Goal: Task Accomplishment & Management: Manage account settings

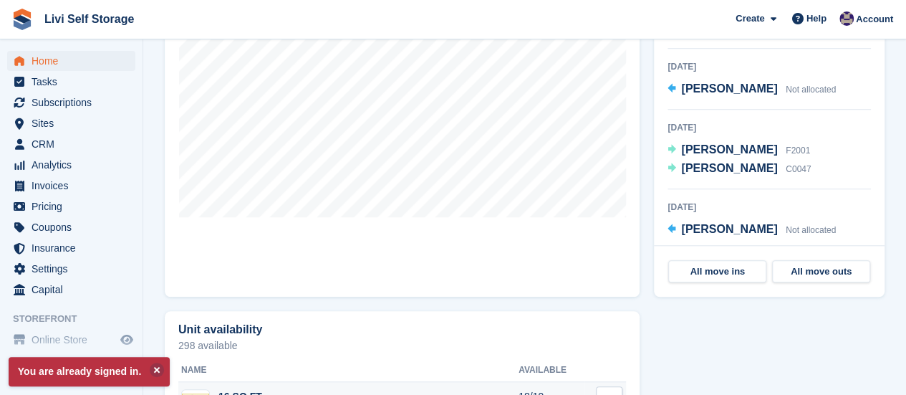
scroll to position [502, 0]
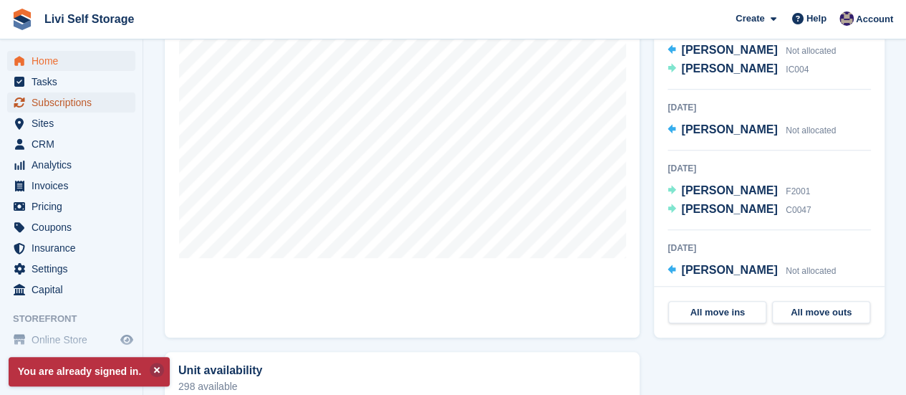
click at [57, 104] on span "Subscriptions" at bounding box center [75, 102] width 86 height 20
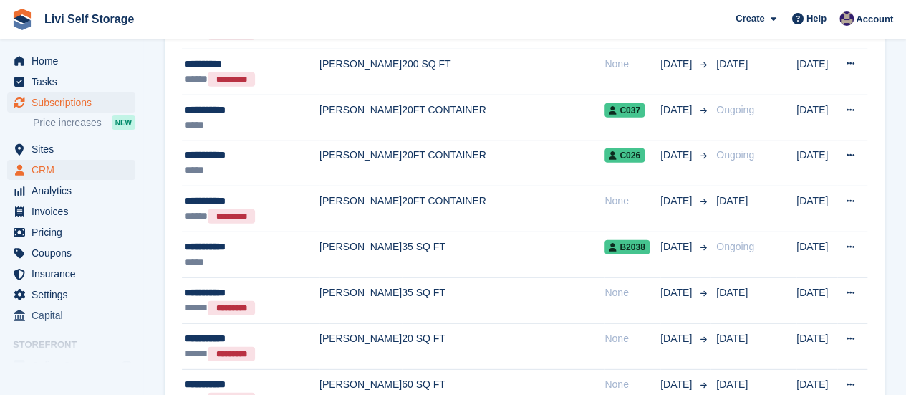
scroll to position [1904, 0]
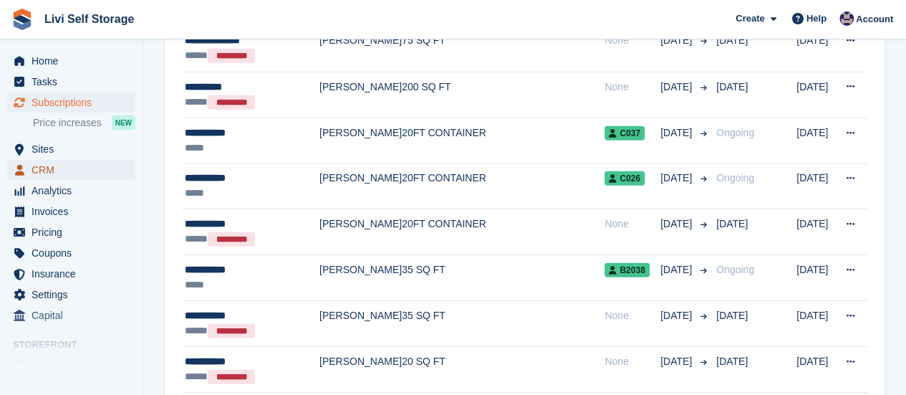
click at [79, 173] on span "CRM" at bounding box center [75, 170] width 86 height 20
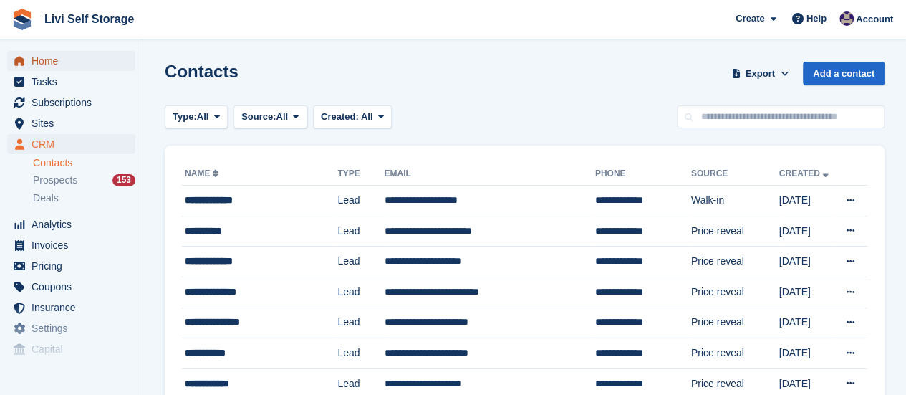
click at [48, 58] on span "Home" at bounding box center [75, 61] width 86 height 20
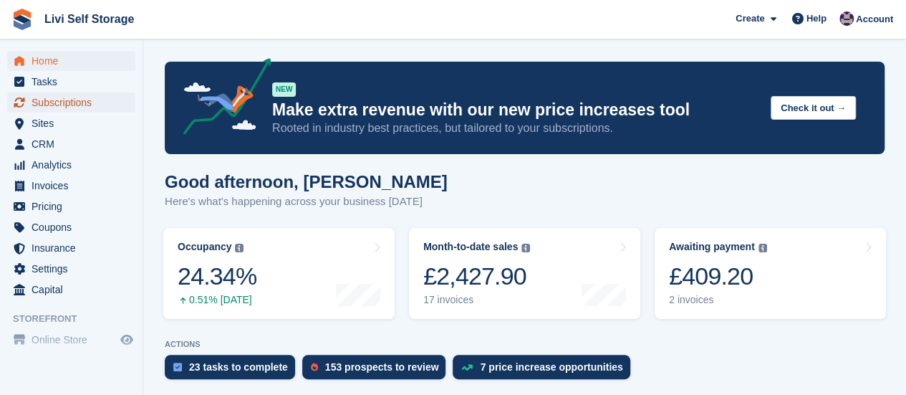
click at [73, 102] on span "Subscriptions" at bounding box center [75, 102] width 86 height 20
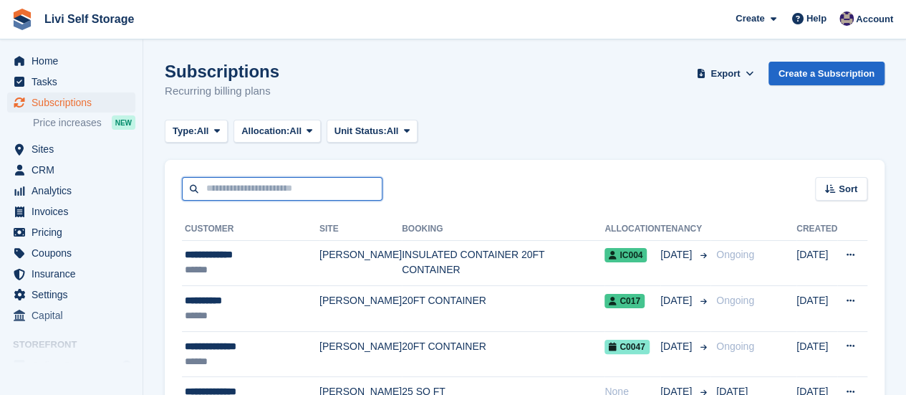
click at [229, 185] on input "text" at bounding box center [282, 189] width 201 height 24
type input "**********"
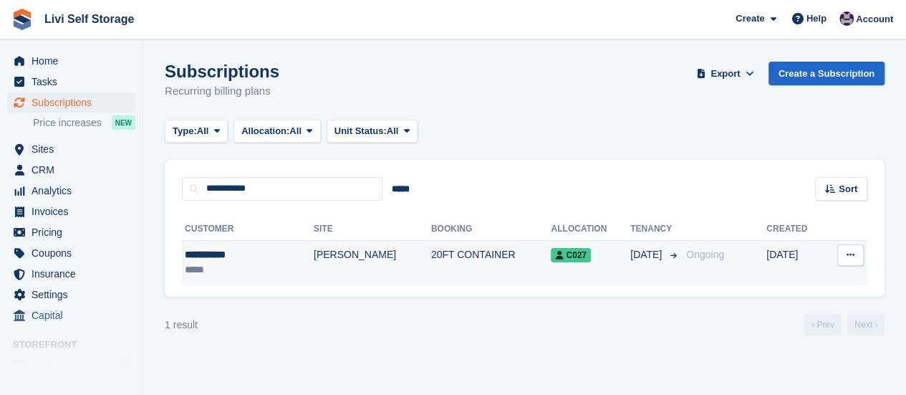
click at [314, 255] on td "[PERSON_NAME]" at bounding box center [372, 262] width 117 height 45
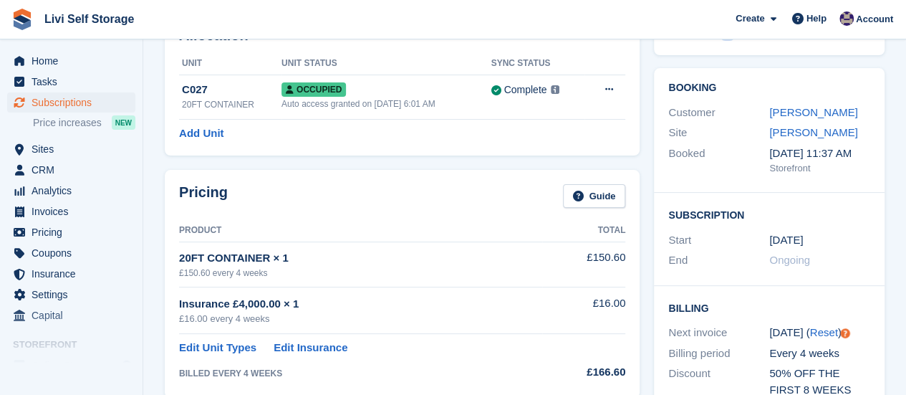
scroll to position [72, 0]
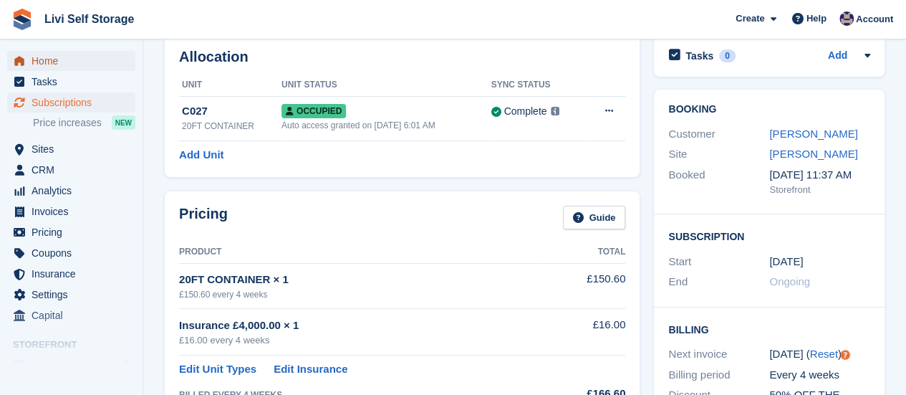
click at [34, 64] on span "Home" at bounding box center [75, 61] width 86 height 20
